Goal: Task Accomplishment & Management: Use online tool/utility

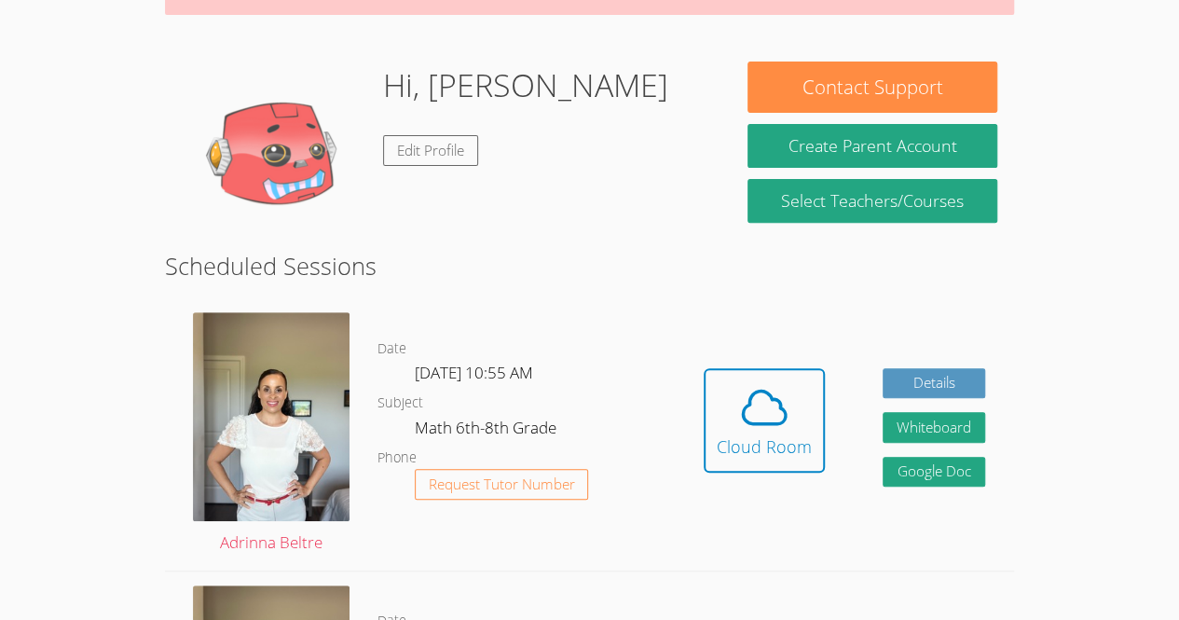
scroll to position [242, 0]
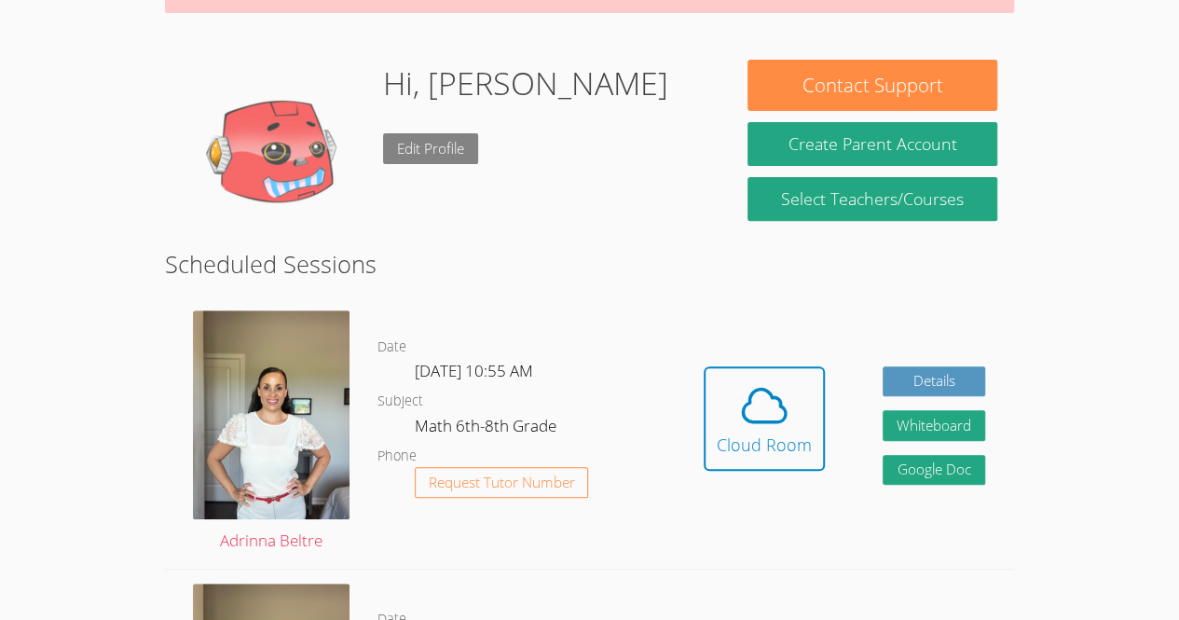
click at [421, 144] on link "Edit Profile" at bounding box center [430, 148] width 95 height 31
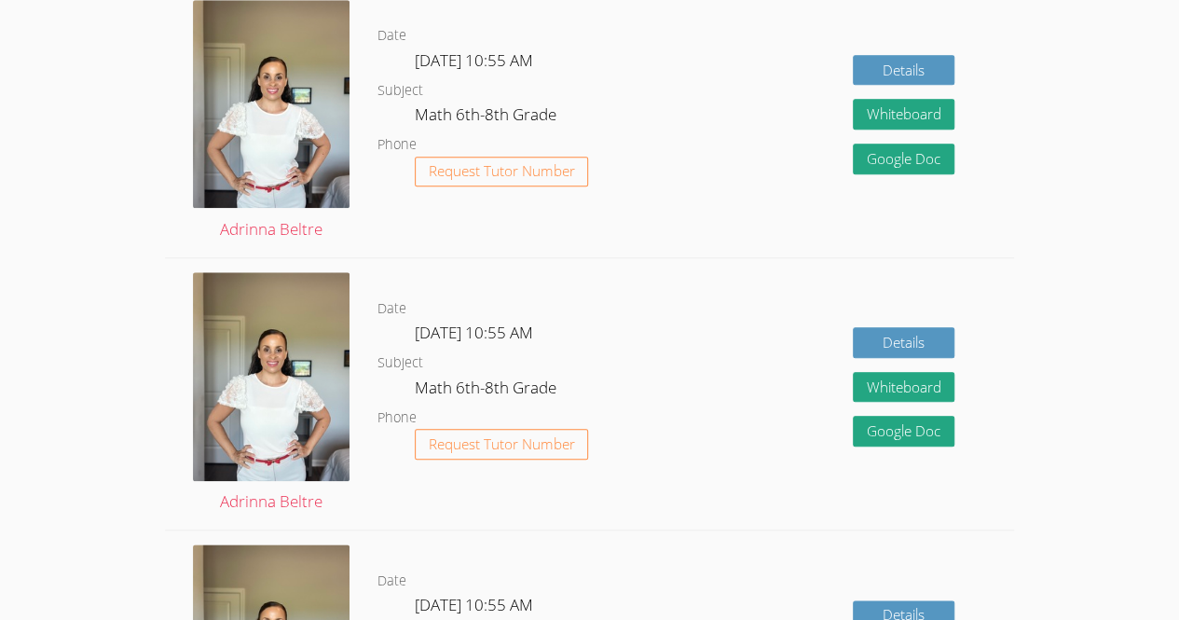
scroll to position [825, 0]
click at [886, 70] on link "Details" at bounding box center [903, 70] width 102 height 31
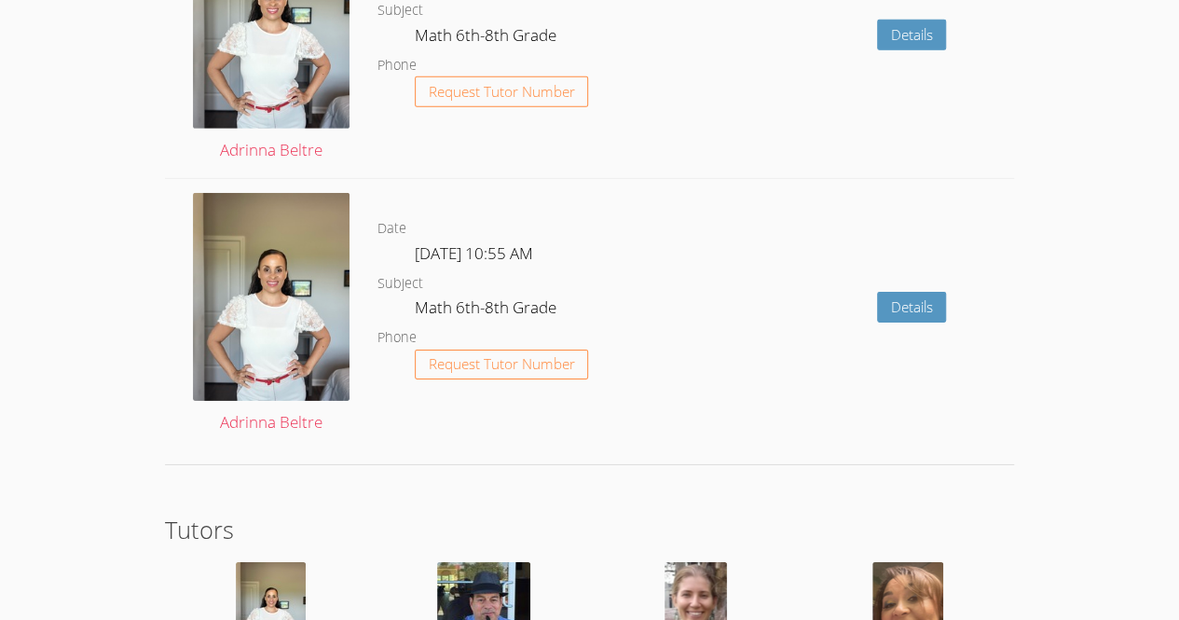
scroll to position [2801, 0]
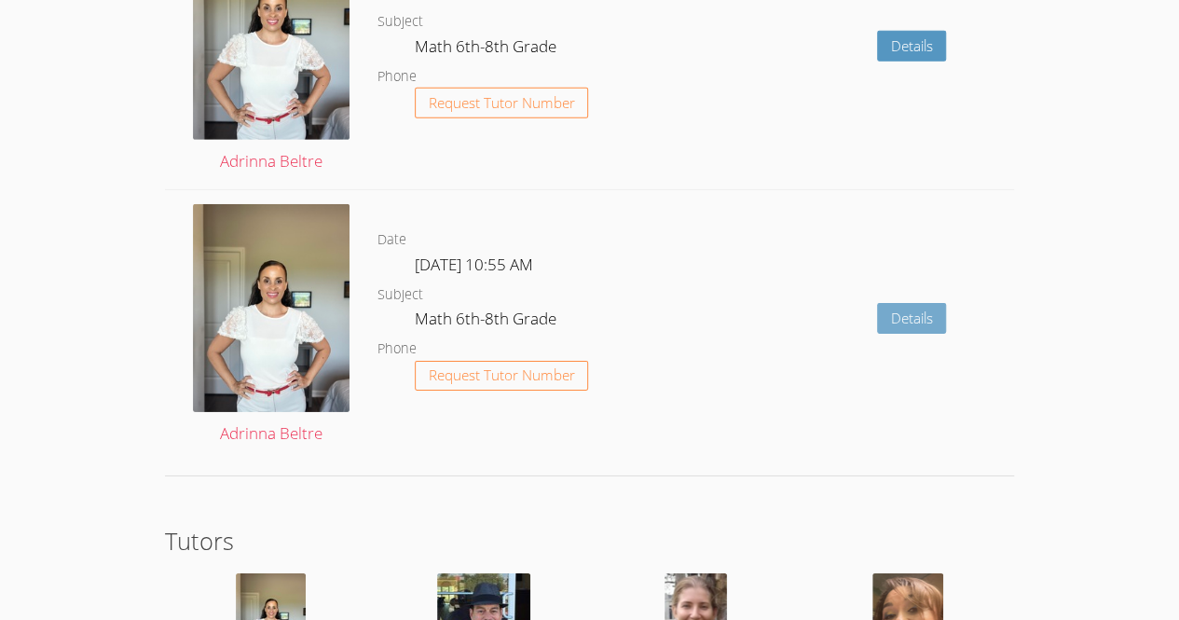
click at [902, 312] on link "Details" at bounding box center [912, 318] width 70 height 31
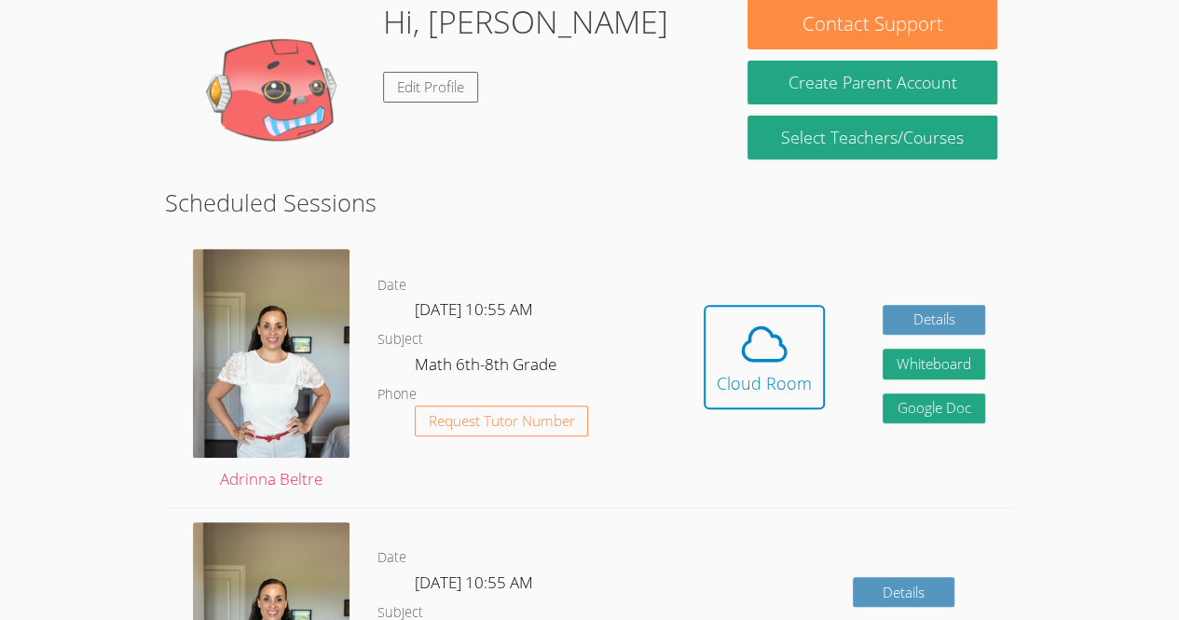
scroll to position [307, 0]
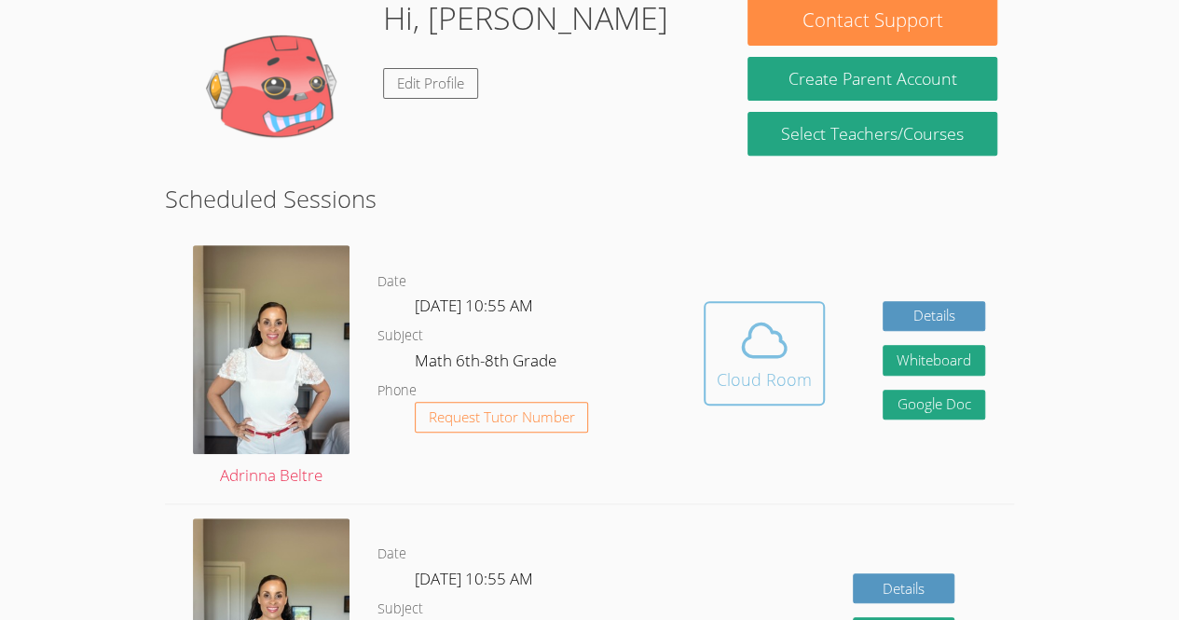
click at [733, 377] on div "Cloud Room" at bounding box center [763, 379] width 95 height 26
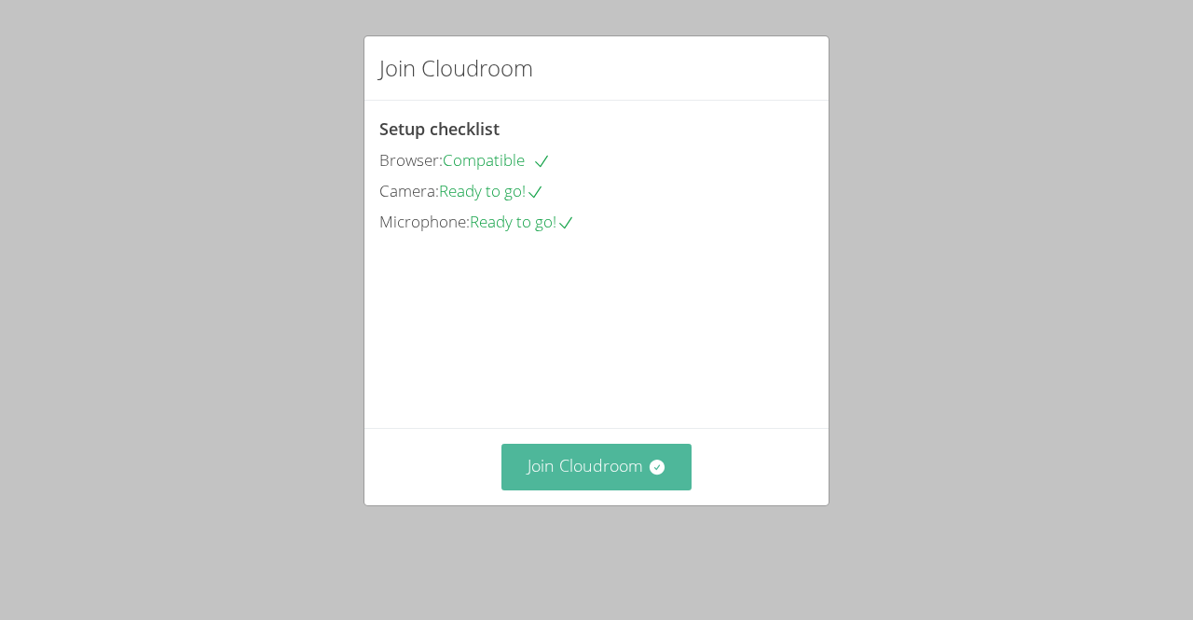
click at [650, 483] on button "Join Cloudroom" at bounding box center [596, 466] width 191 height 46
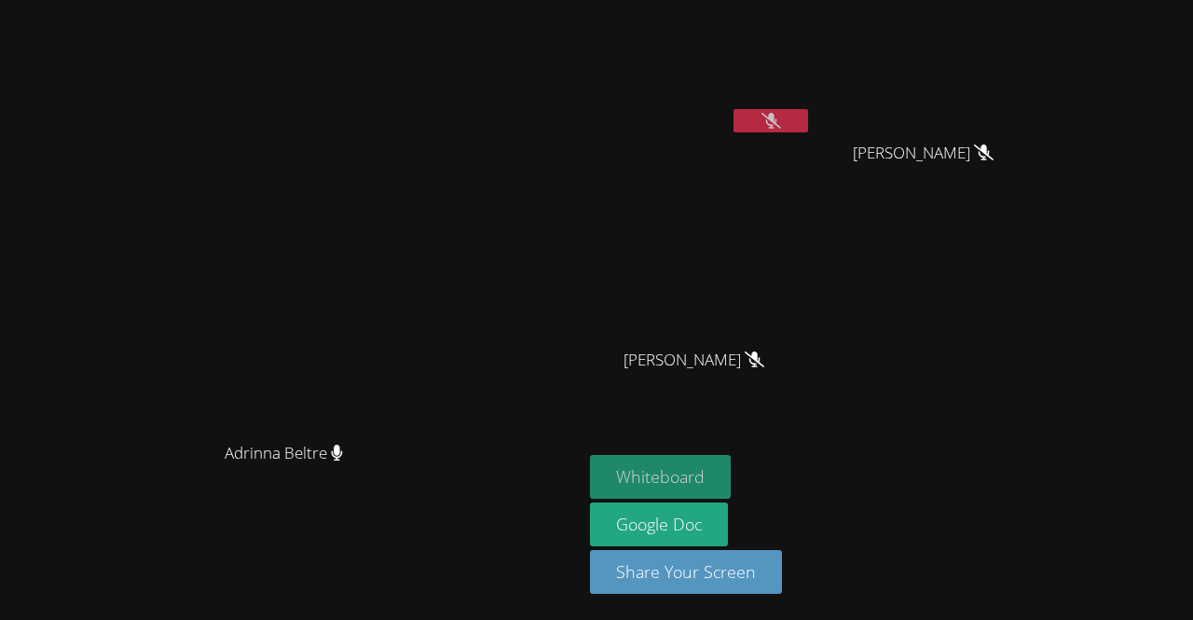
click at [730, 476] on button "Whiteboard" at bounding box center [660, 477] width 141 height 44
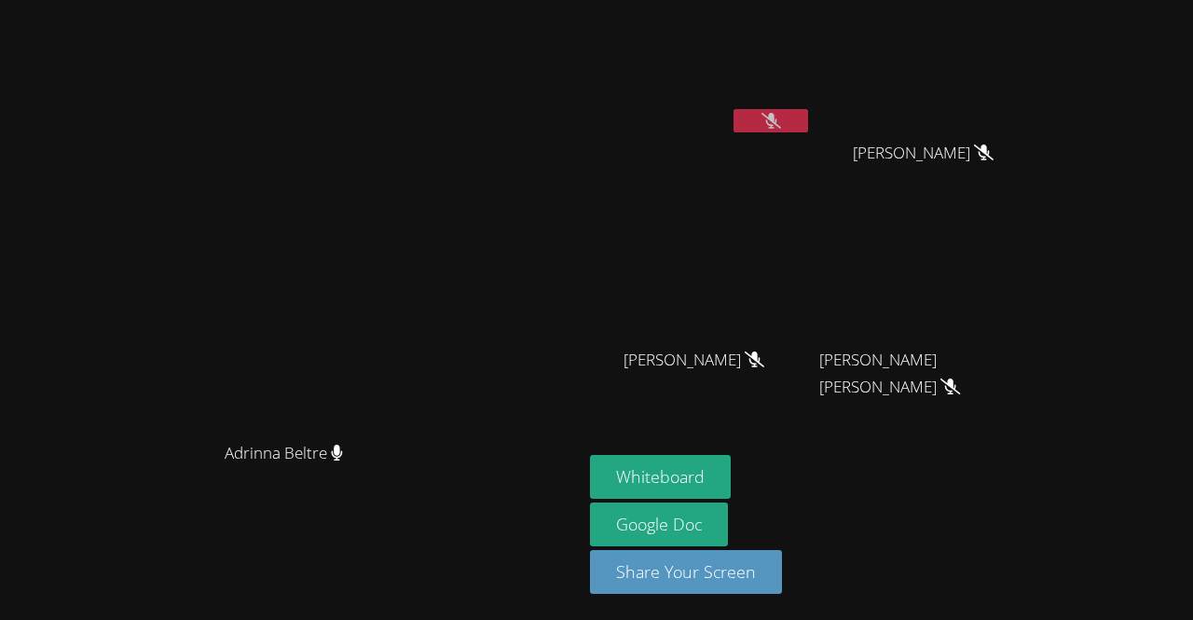
click at [781, 123] on icon at bounding box center [771, 121] width 20 height 16
click at [808, 118] on button at bounding box center [770, 120] width 75 height 23
click at [781, 117] on icon at bounding box center [771, 121] width 20 height 16
click at [808, 119] on button at bounding box center [770, 120] width 75 height 23
click at [781, 114] on icon at bounding box center [771, 121] width 20 height 16
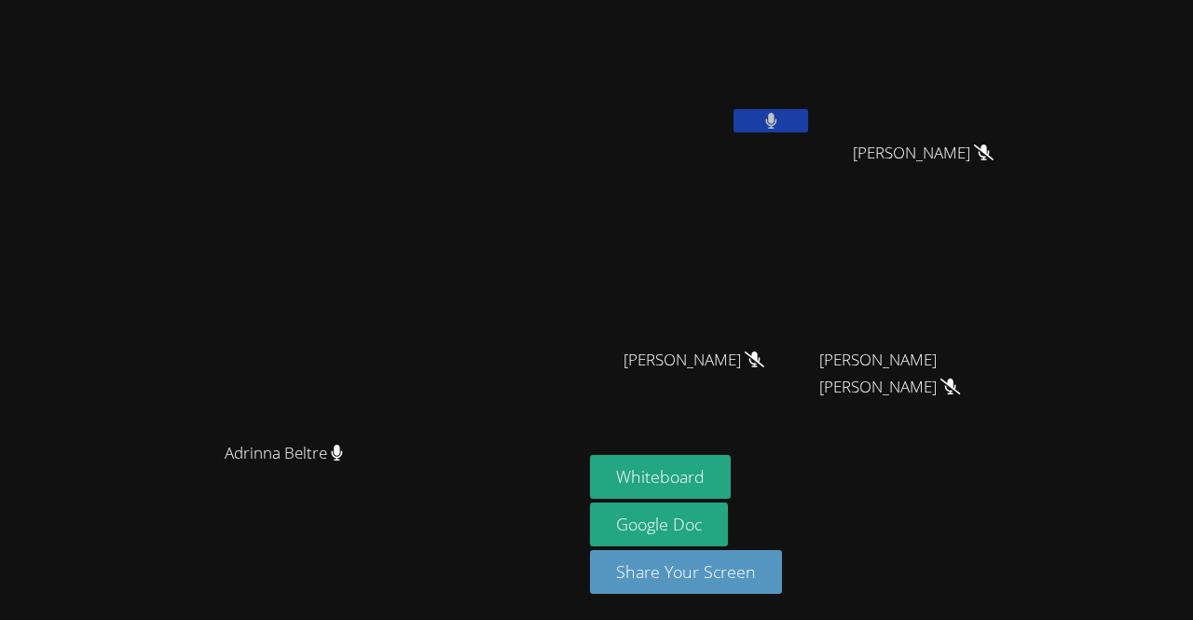
click at [777, 113] on icon at bounding box center [771, 121] width 12 height 16
click at [781, 116] on icon at bounding box center [771, 121] width 20 height 16
click at [776, 115] on icon at bounding box center [770, 121] width 11 height 16
click at [730, 484] on button "Whiteboard" at bounding box center [660, 477] width 141 height 44
click at [808, 129] on button at bounding box center [770, 120] width 75 height 23
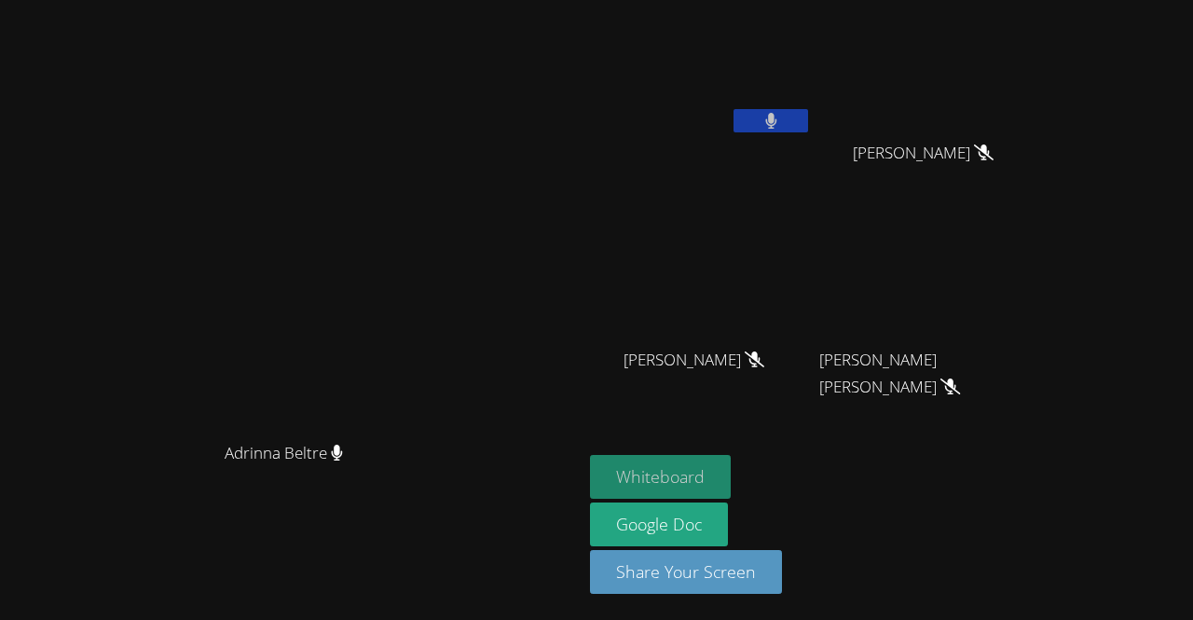
click at [730, 483] on button "Whiteboard" at bounding box center [660, 477] width 141 height 44
click at [777, 128] on icon at bounding box center [771, 121] width 12 height 16
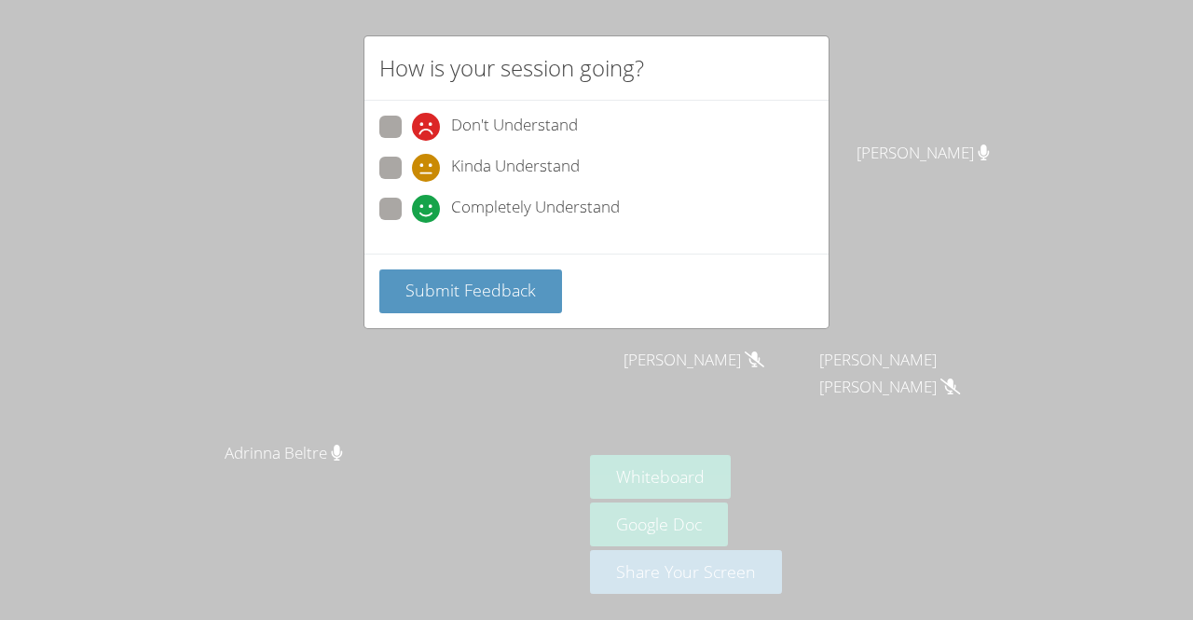
click at [412, 223] on span at bounding box center [412, 223] width 0 height 0
click at [412, 202] on input "Completely Understand" at bounding box center [420, 206] width 16 height 16
radio input "true"
drag, startPoint x: 395, startPoint y: 202, endPoint x: 416, endPoint y: 347, distance: 145.9
click at [416, 347] on div "How is your session going? Don't Understand Kinda Understand Completely Underst…" at bounding box center [596, 310] width 1193 height 620
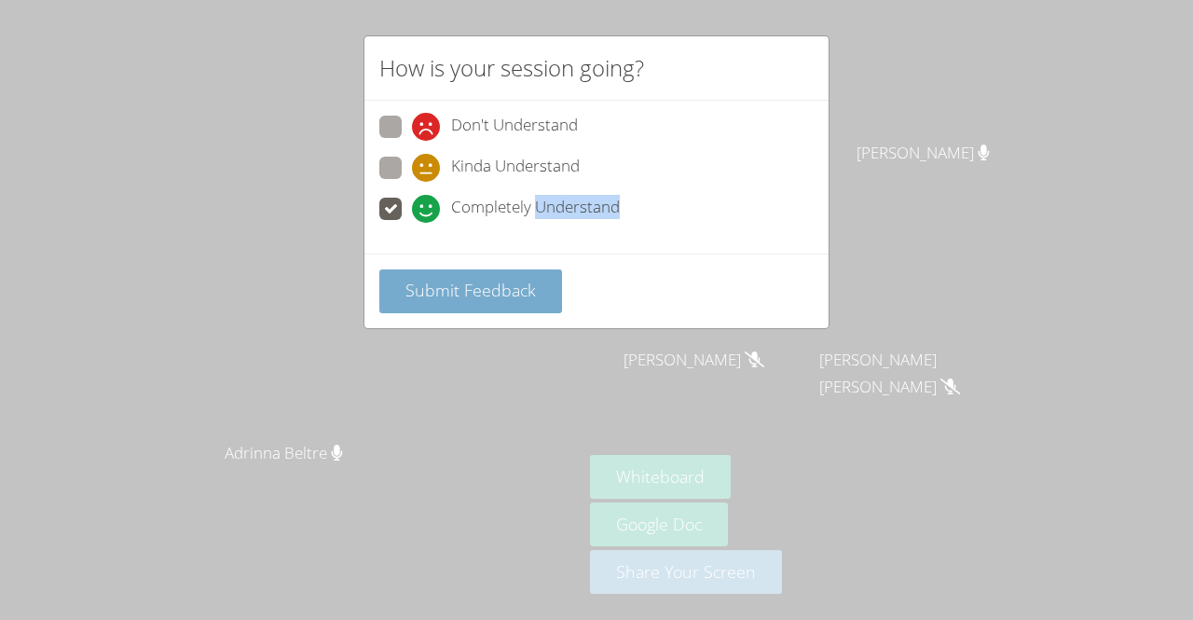
click at [454, 291] on span "Submit Feedback" at bounding box center [470, 290] width 130 height 22
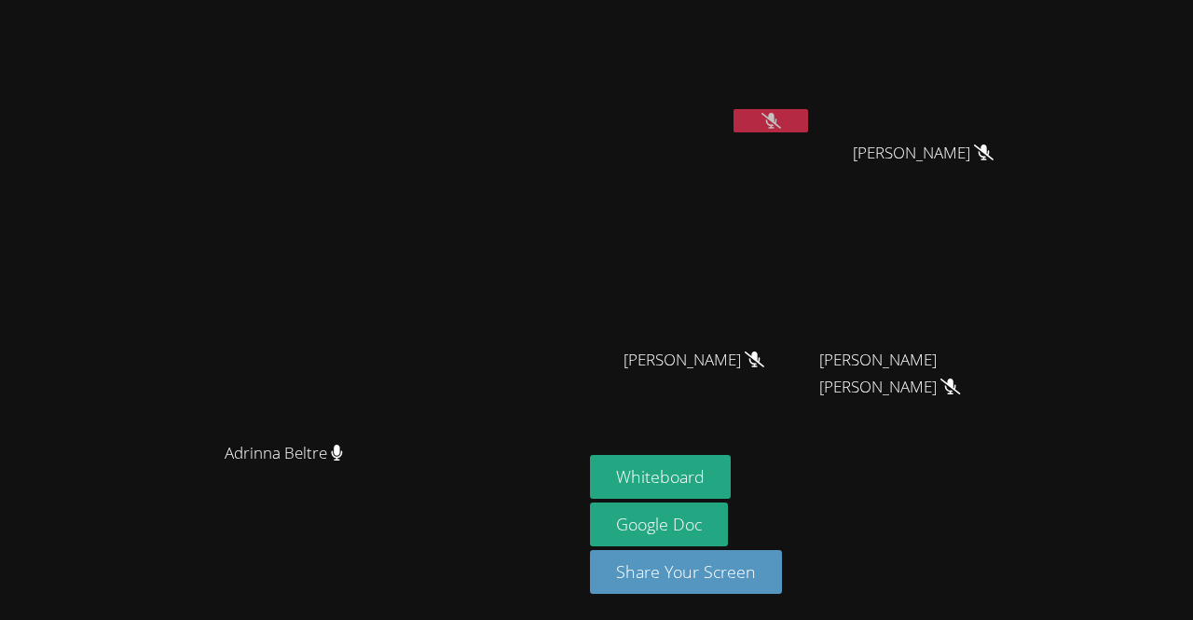
click at [808, 129] on button at bounding box center [770, 120] width 75 height 23
click at [808, 120] on button at bounding box center [770, 120] width 75 height 23
click at [808, 112] on button at bounding box center [770, 120] width 75 height 23
